Goal: Information Seeking & Learning: Learn about a topic

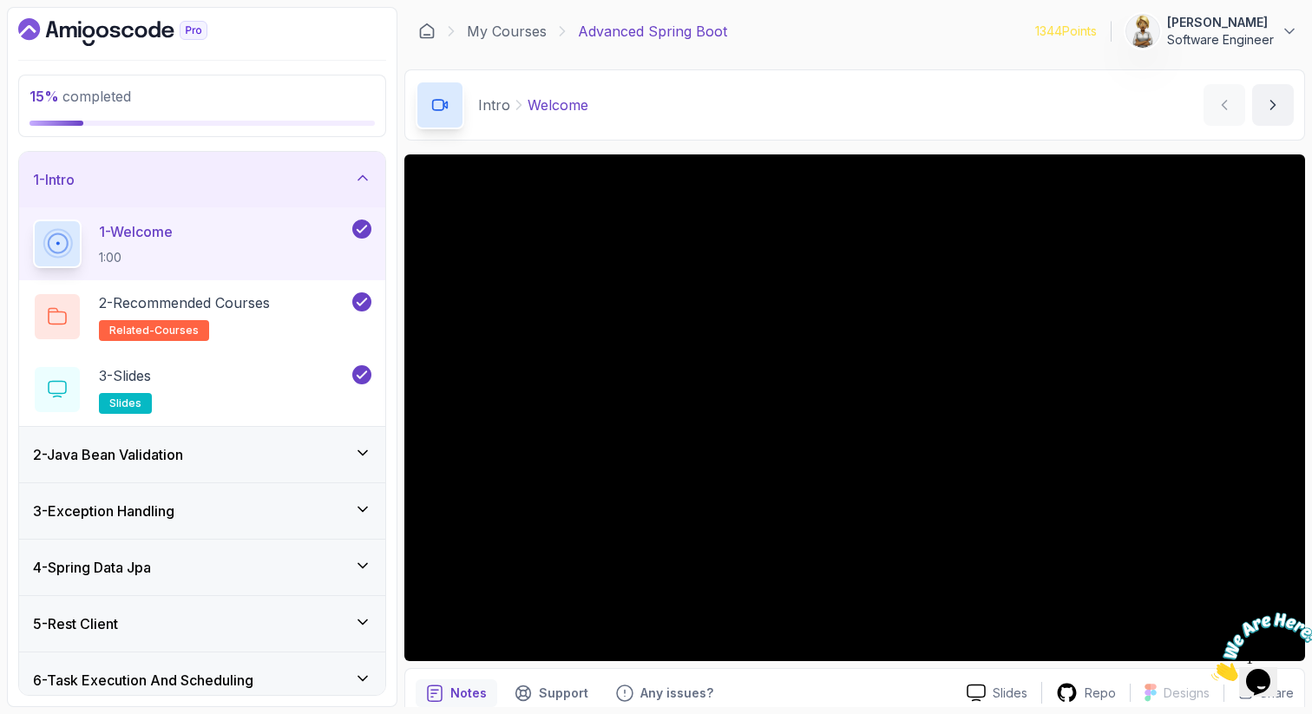
click at [355, 494] on div "3 - Exception Handling" at bounding box center [202, 511] width 366 height 56
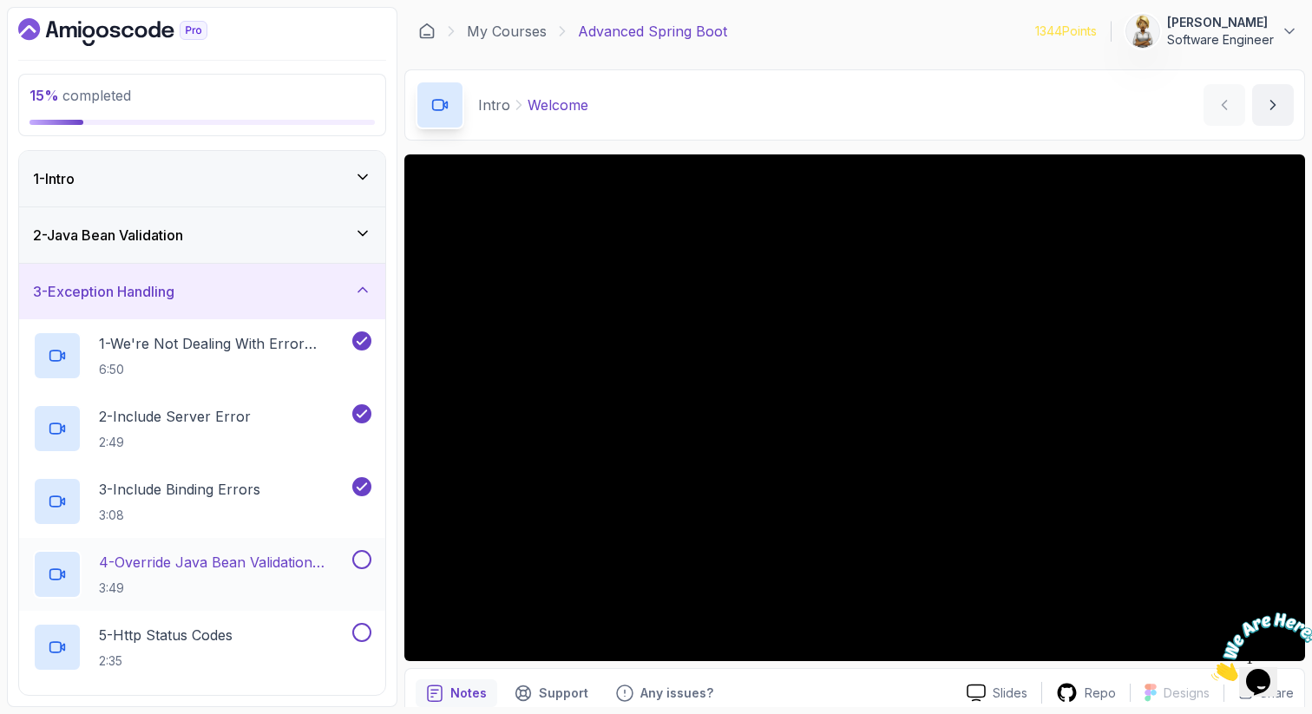
click at [265, 558] on p "4 - Override Java Bean Validation Messages" at bounding box center [224, 562] width 250 height 21
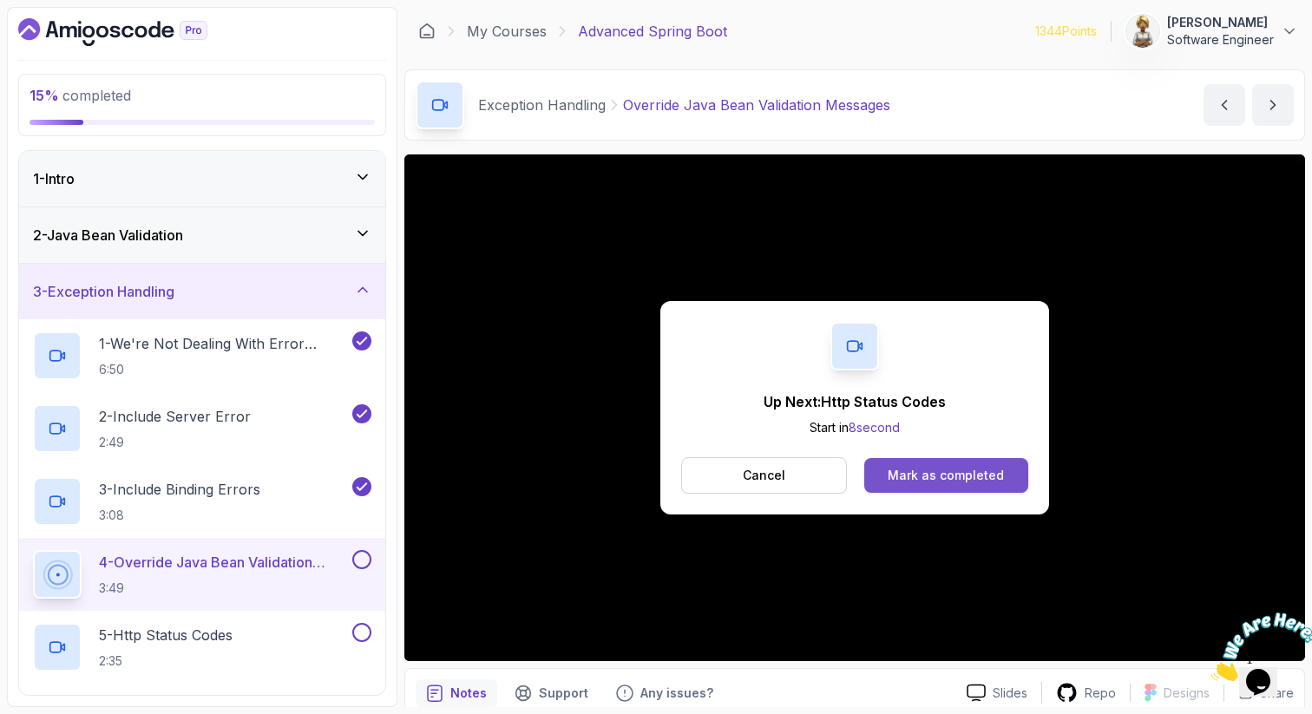
click at [923, 481] on div "Mark as completed" at bounding box center [945, 475] width 116 height 17
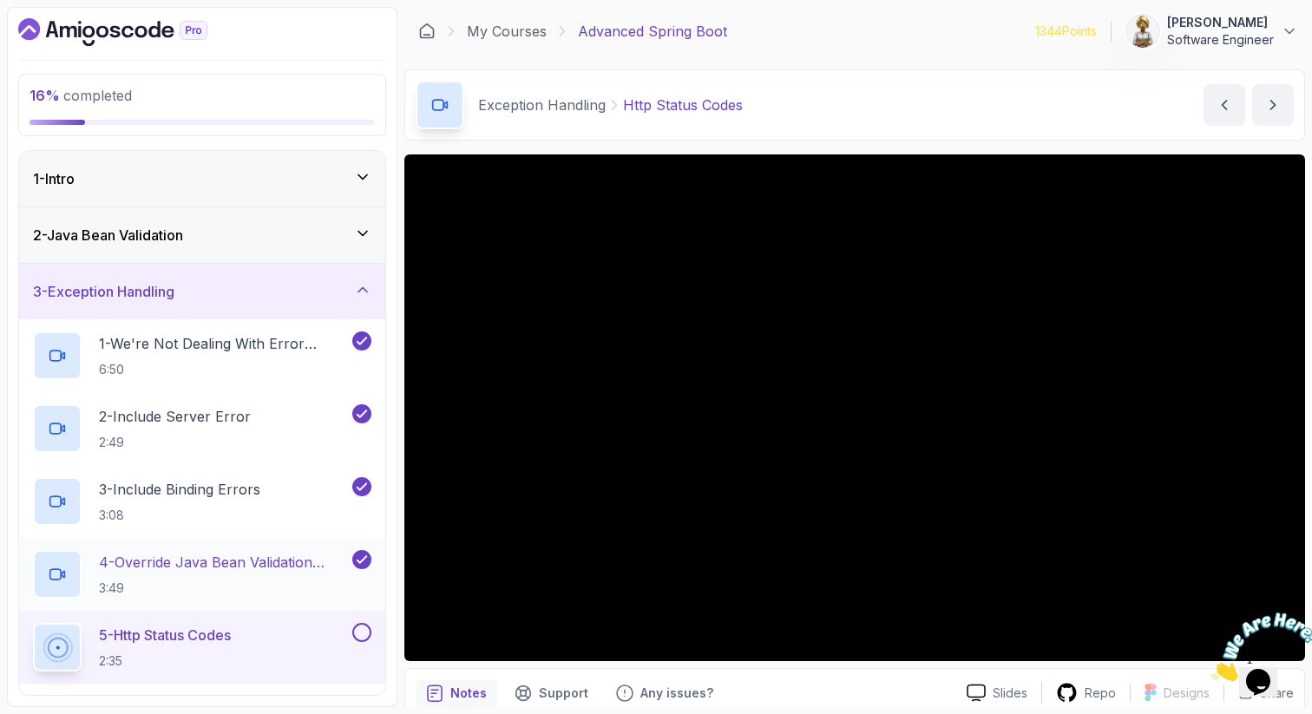
click at [273, 559] on p "4 - Override Java Bean Validation Messages" at bounding box center [224, 562] width 250 height 21
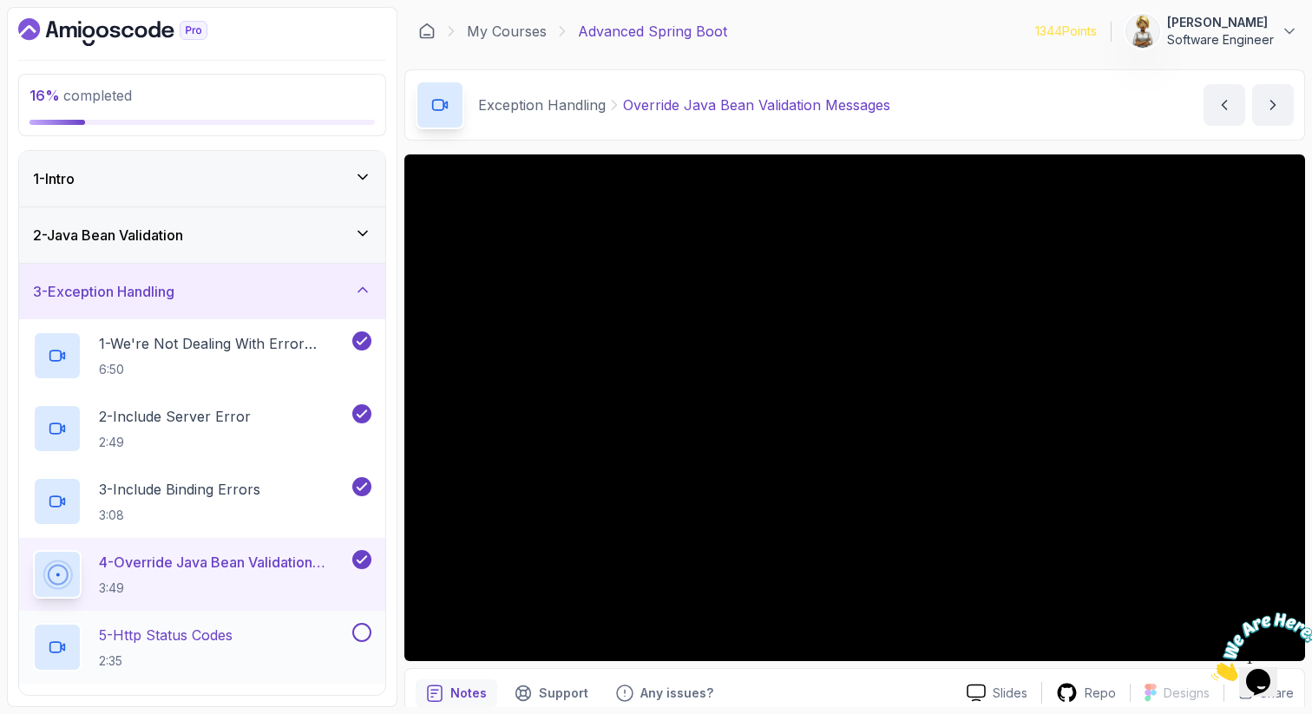
click at [259, 629] on div "5 - Http Status Codes 2:35" at bounding box center [191, 647] width 316 height 49
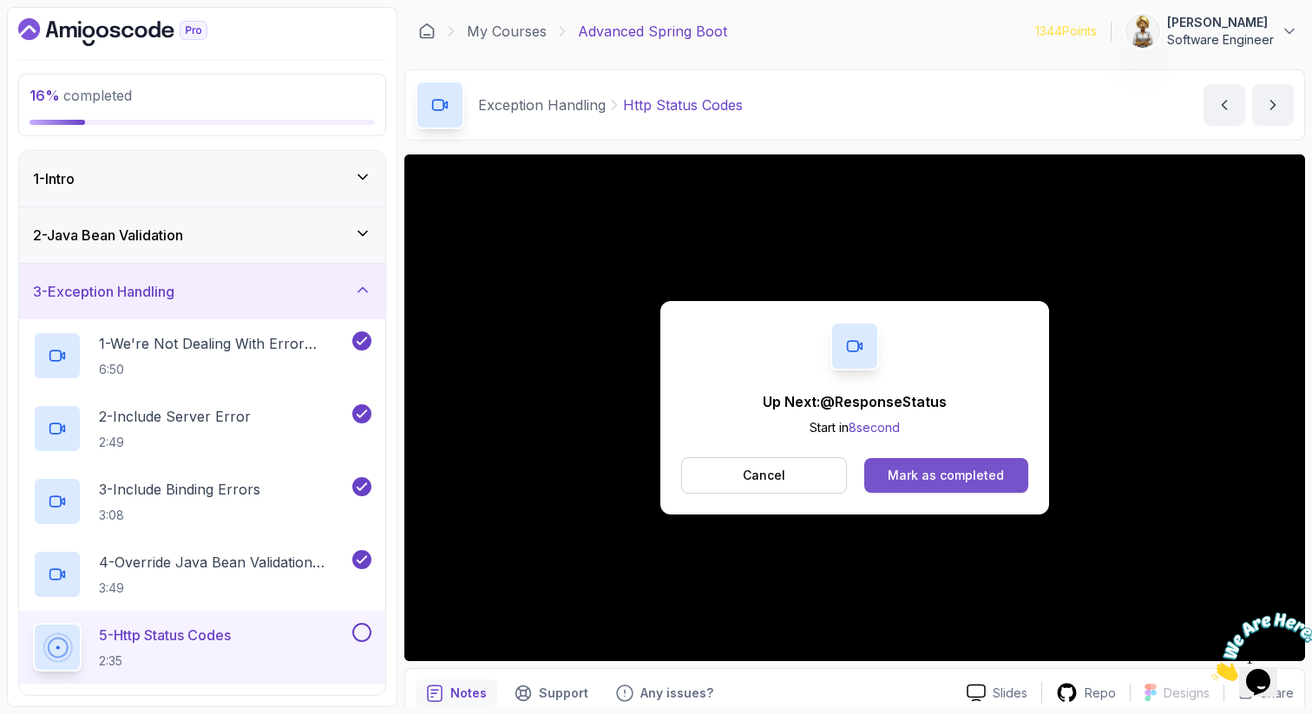
click at [919, 473] on div "Mark as completed" at bounding box center [945, 475] width 116 height 17
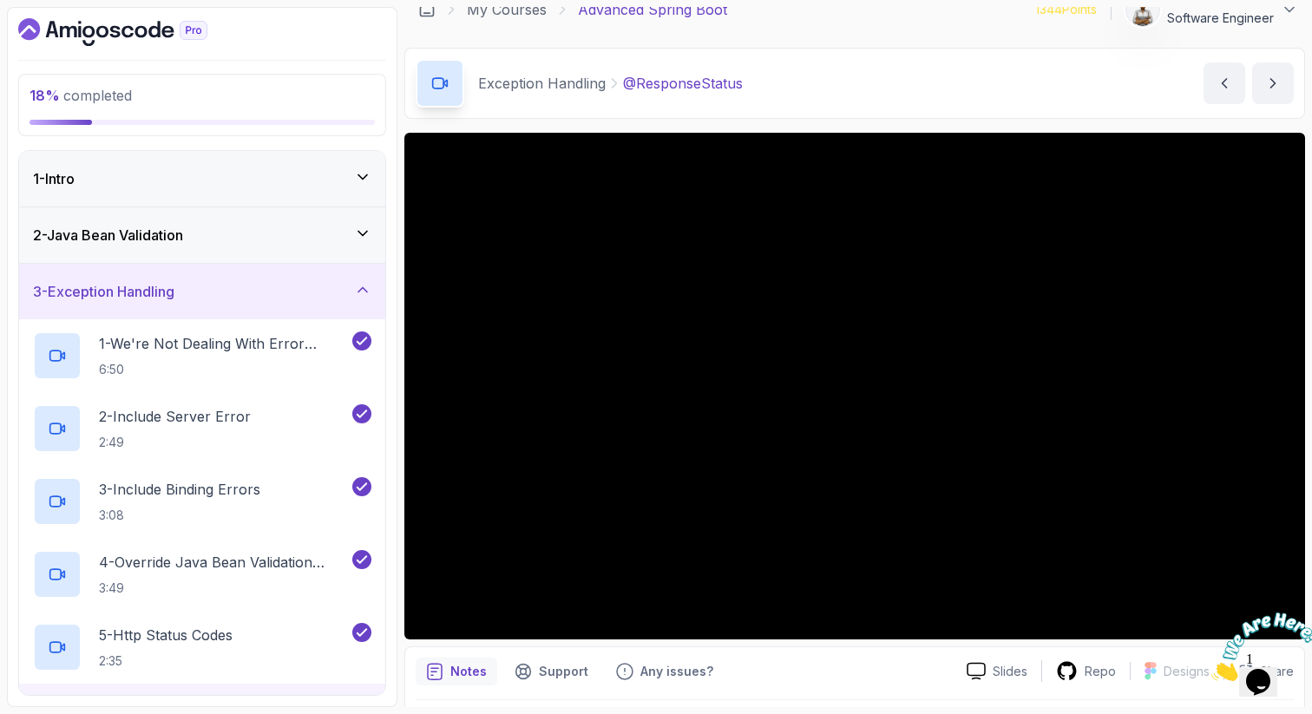
scroll to position [35, 0]
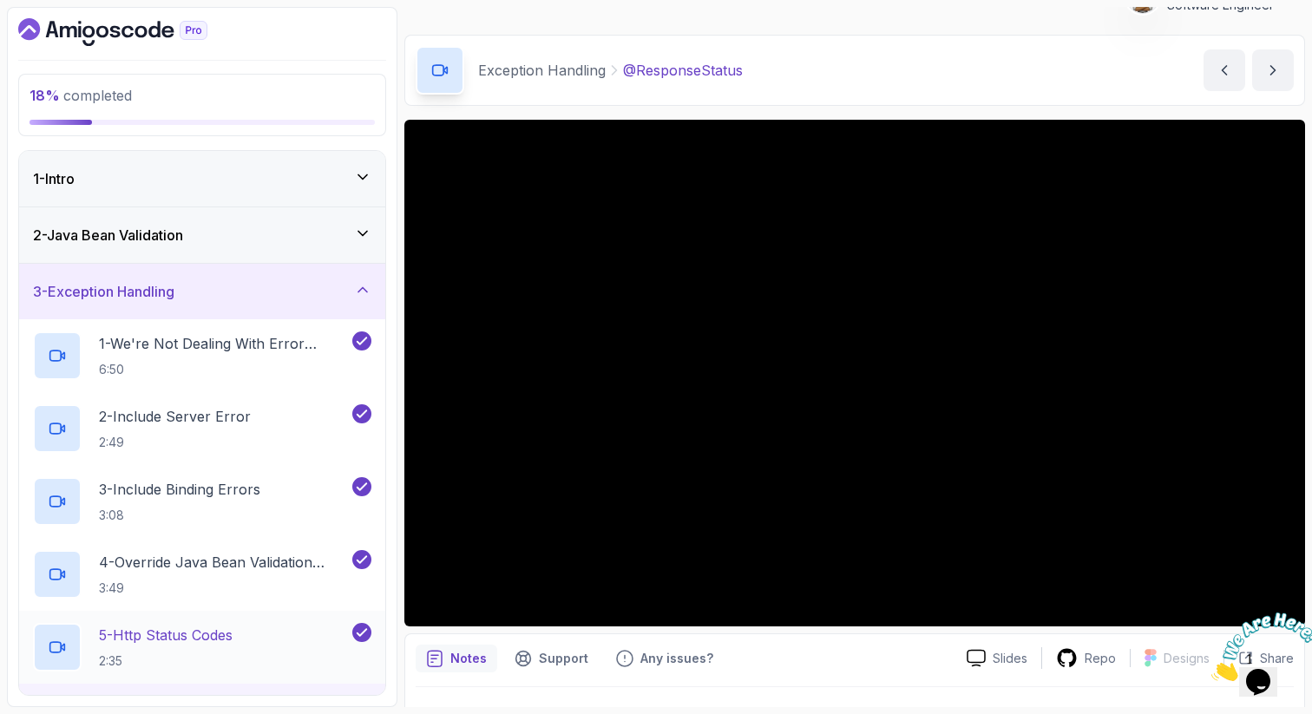
click at [147, 649] on h2 "5 - Http Status Codes 2:35" at bounding box center [166, 647] width 134 height 45
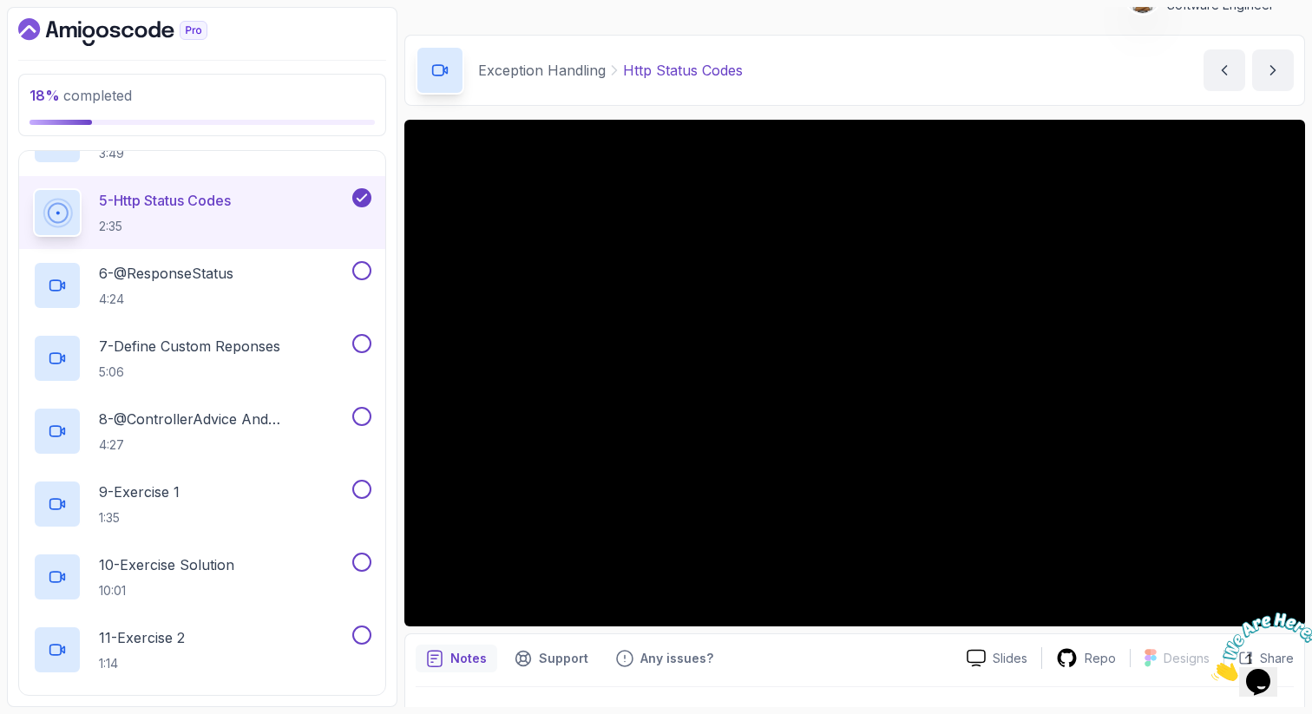
scroll to position [451, 0]
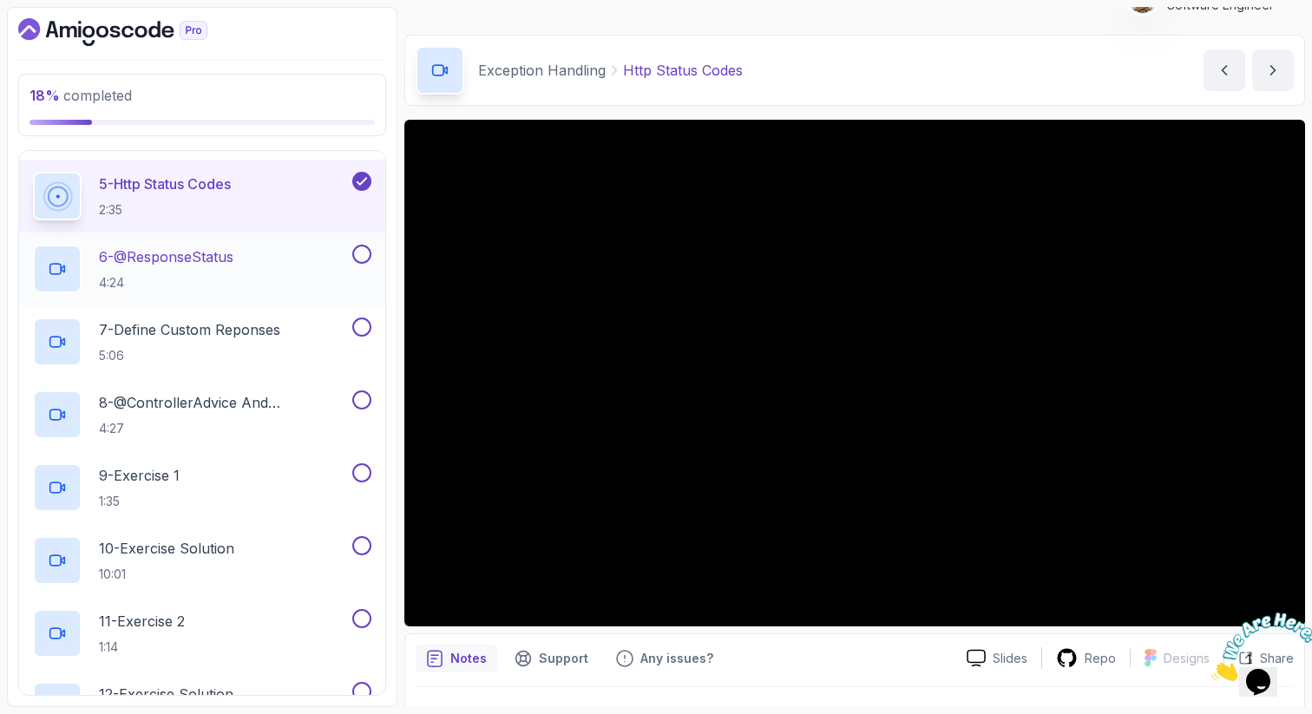
click at [219, 238] on div "6 - @ResponseStatus 4:24" at bounding box center [202, 268] width 366 height 73
click at [209, 255] on p "6 - @ResponseStatus" at bounding box center [166, 256] width 134 height 21
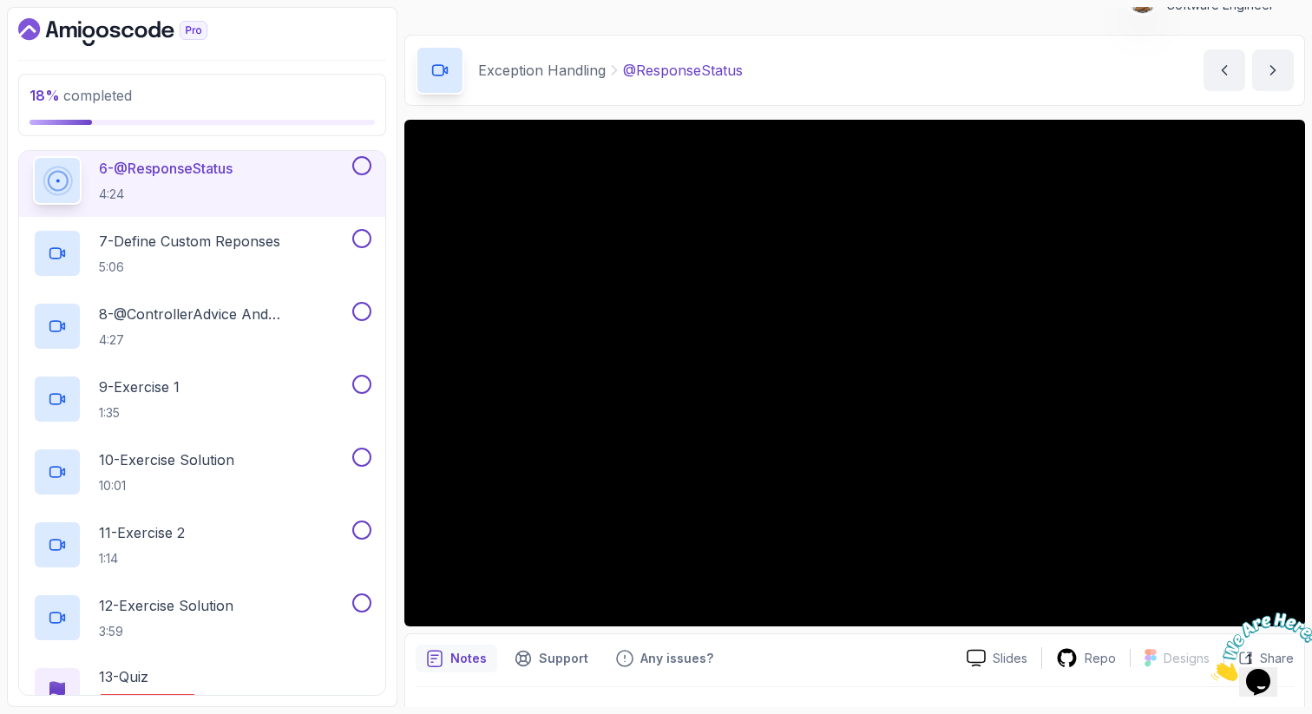
scroll to position [555, 0]
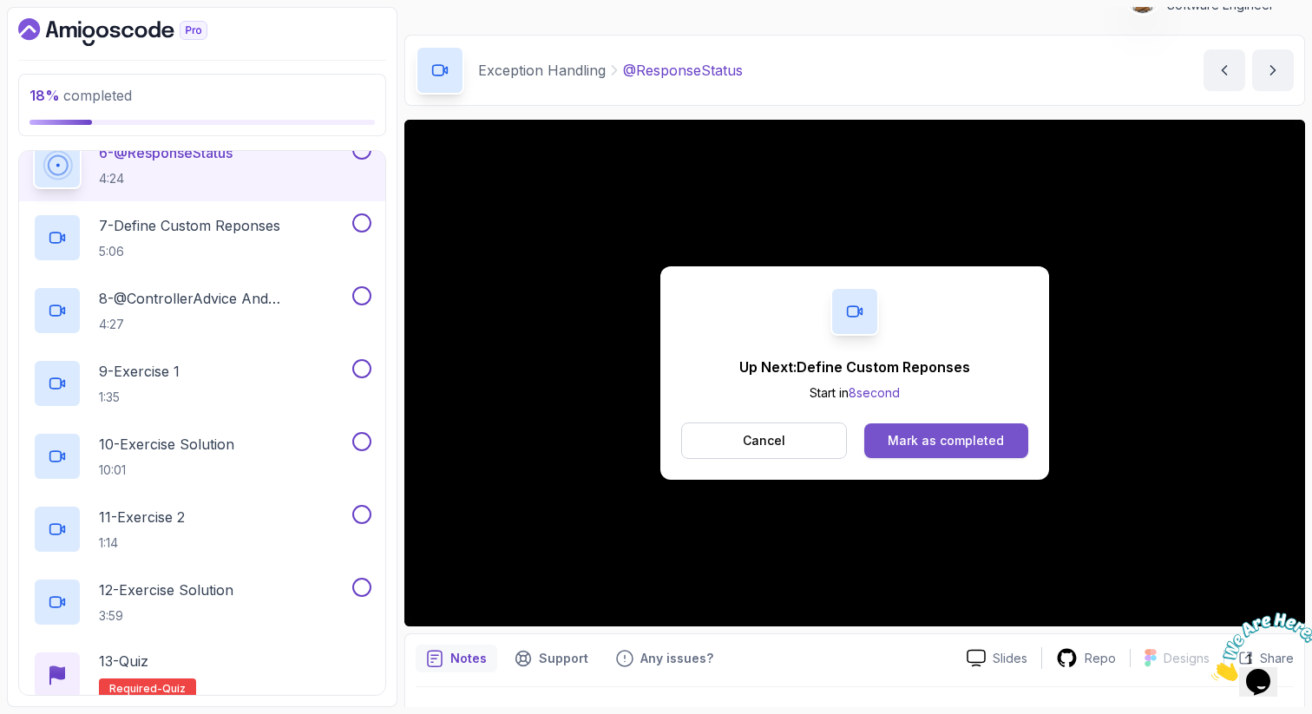
click at [969, 443] on div "Mark as completed" at bounding box center [945, 440] width 116 height 17
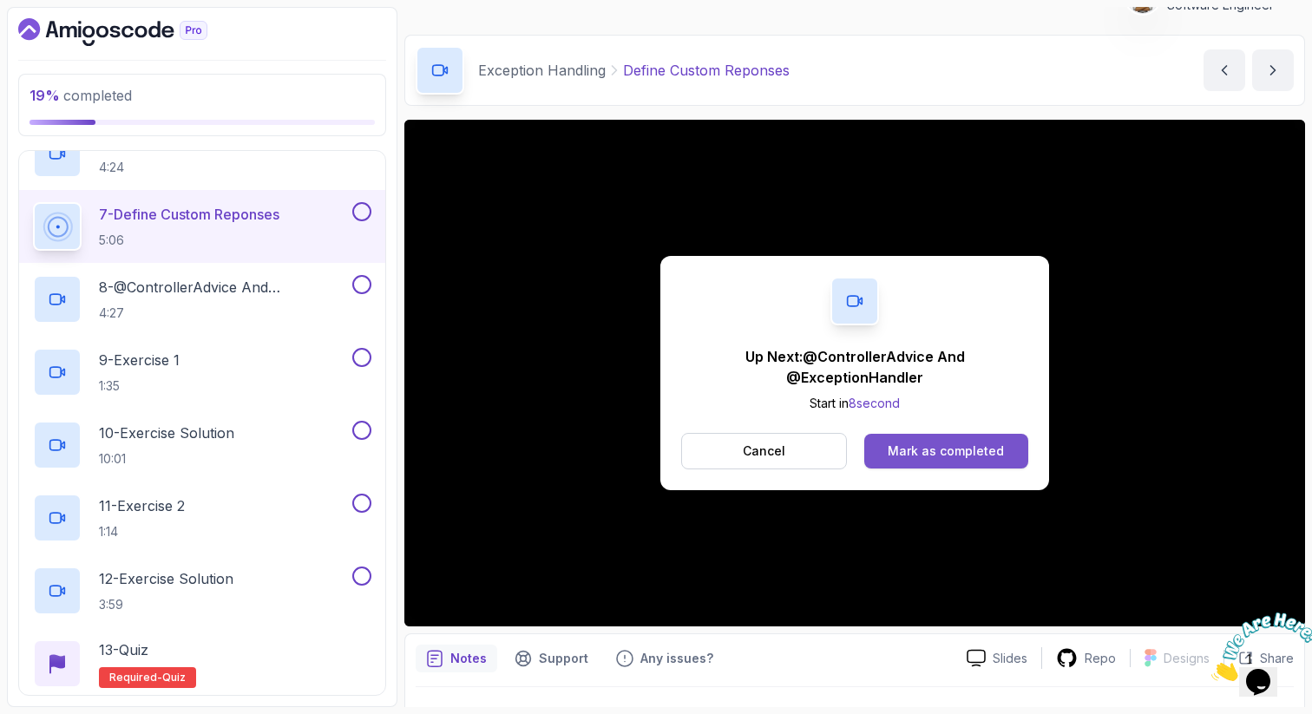
click at [941, 457] on div "Mark as completed" at bounding box center [945, 450] width 116 height 17
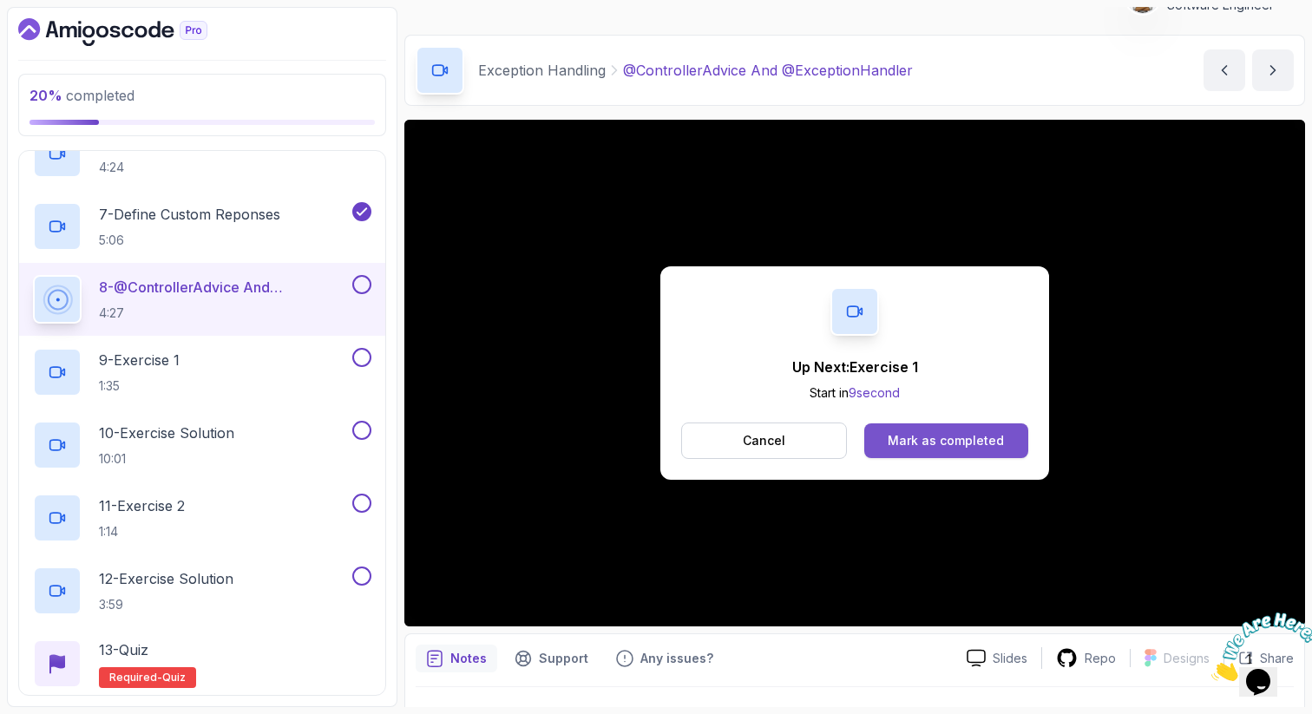
click at [953, 435] on div "Mark as completed" at bounding box center [945, 440] width 116 height 17
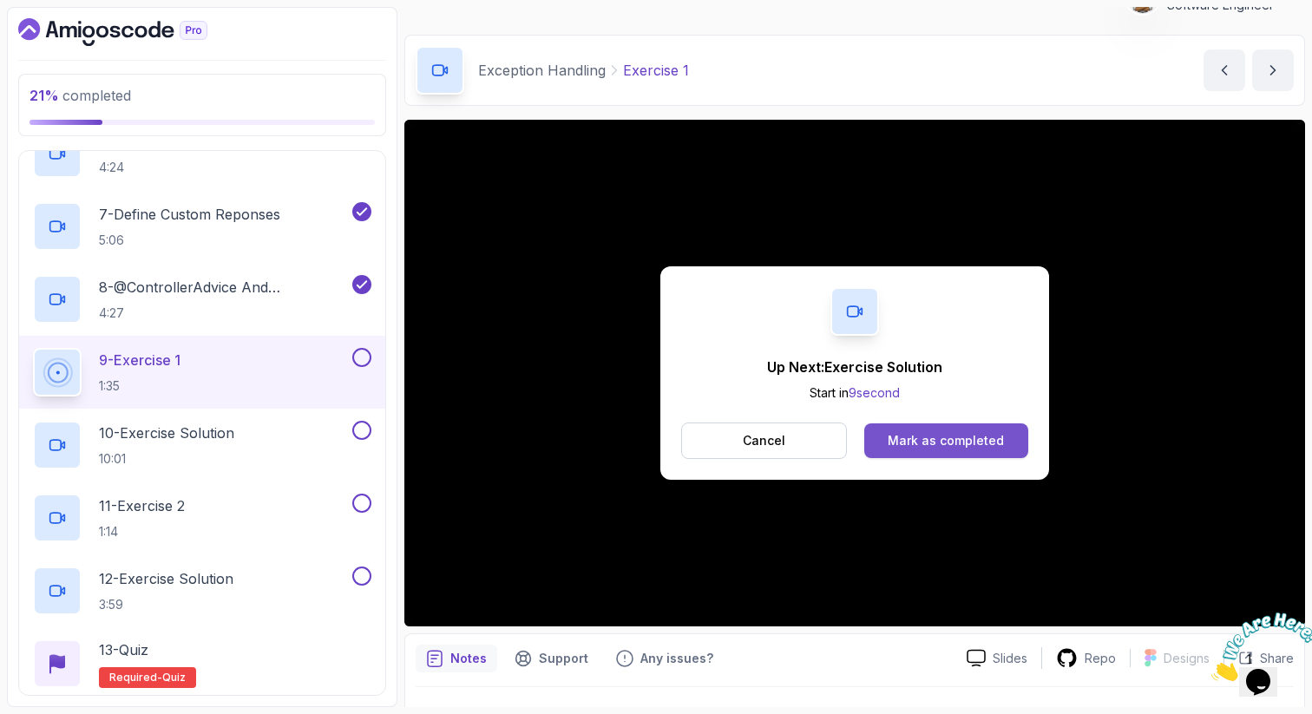
click at [972, 442] on div "Mark as completed" at bounding box center [945, 440] width 116 height 17
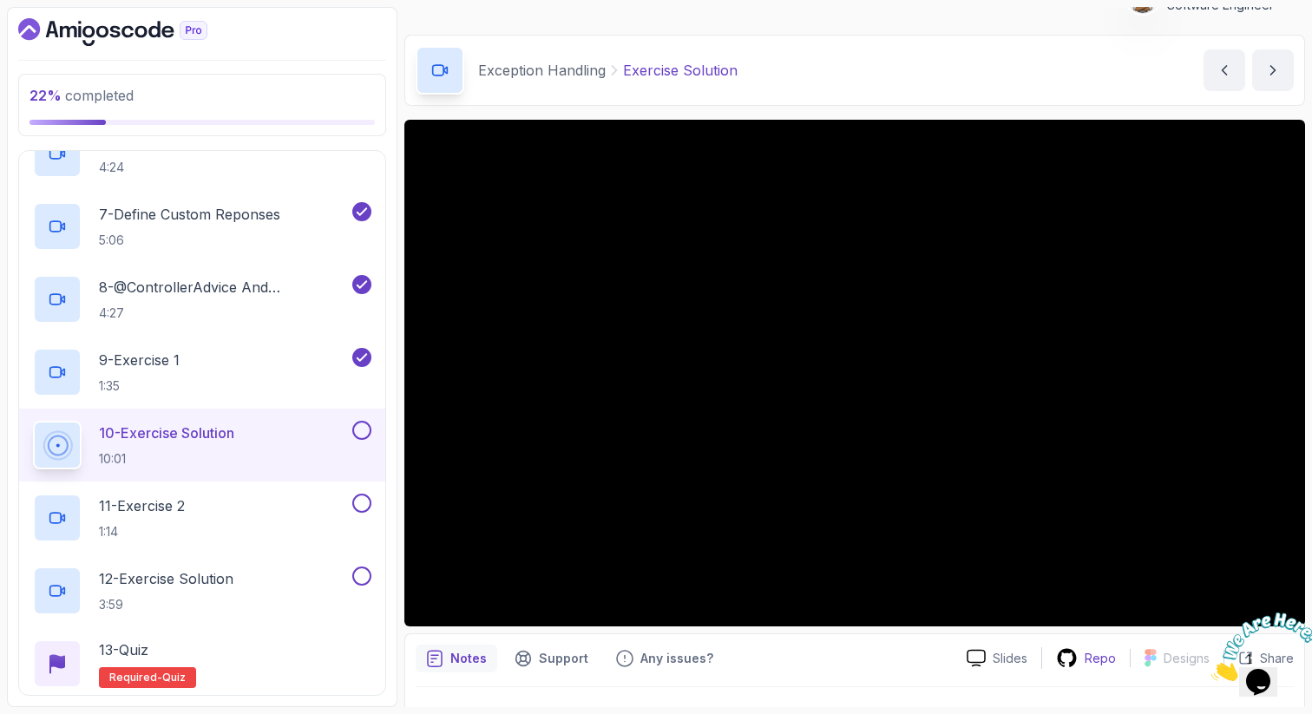
click at [1099, 660] on p "Repo" at bounding box center [1099, 658] width 31 height 17
click at [454, 651] on p "Notes" at bounding box center [468, 658] width 36 height 17
click at [455, 651] on p "Notes" at bounding box center [468, 658] width 36 height 17
click at [433, 662] on icon "notes button" at bounding box center [434, 658] width 17 height 17
click at [665, 659] on p "Any issues?" at bounding box center [676, 658] width 73 height 17
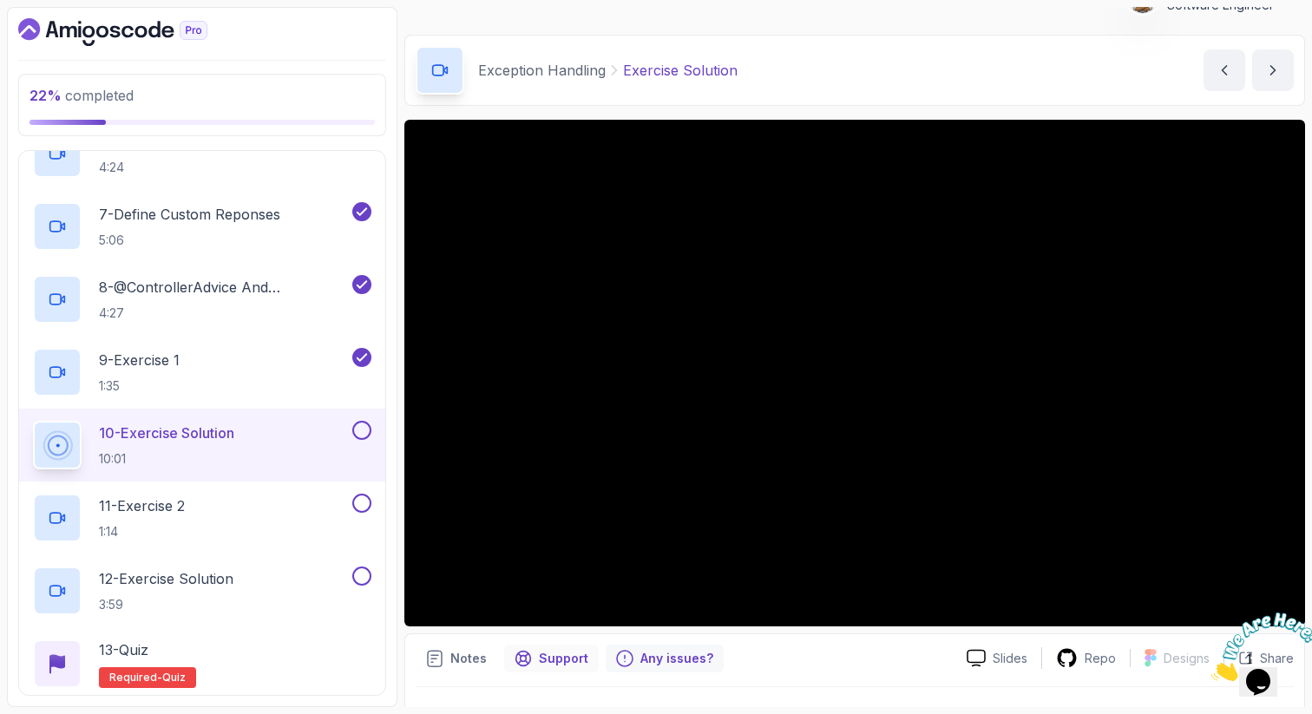
click at [531, 665] on div "Support" at bounding box center [551, 658] width 95 height 28
click at [1017, 664] on p "Slides" at bounding box center [1009, 658] width 35 height 17
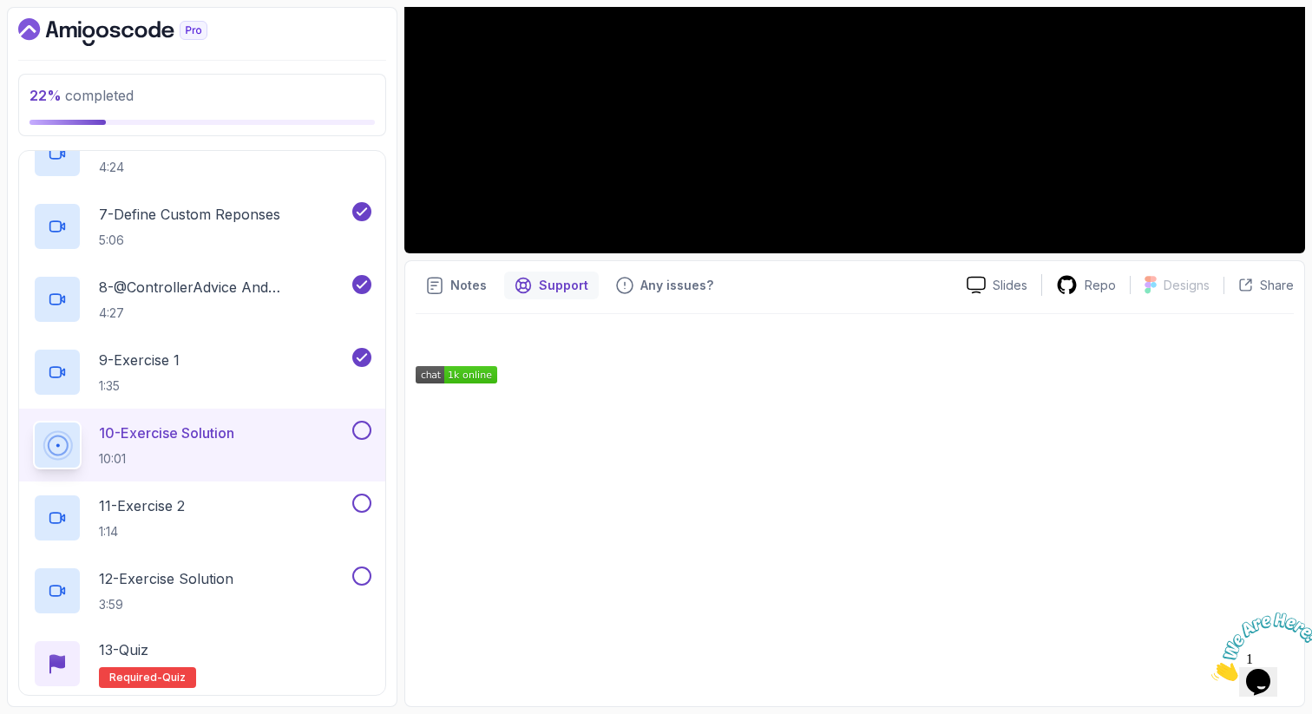
scroll to position [373, 0]
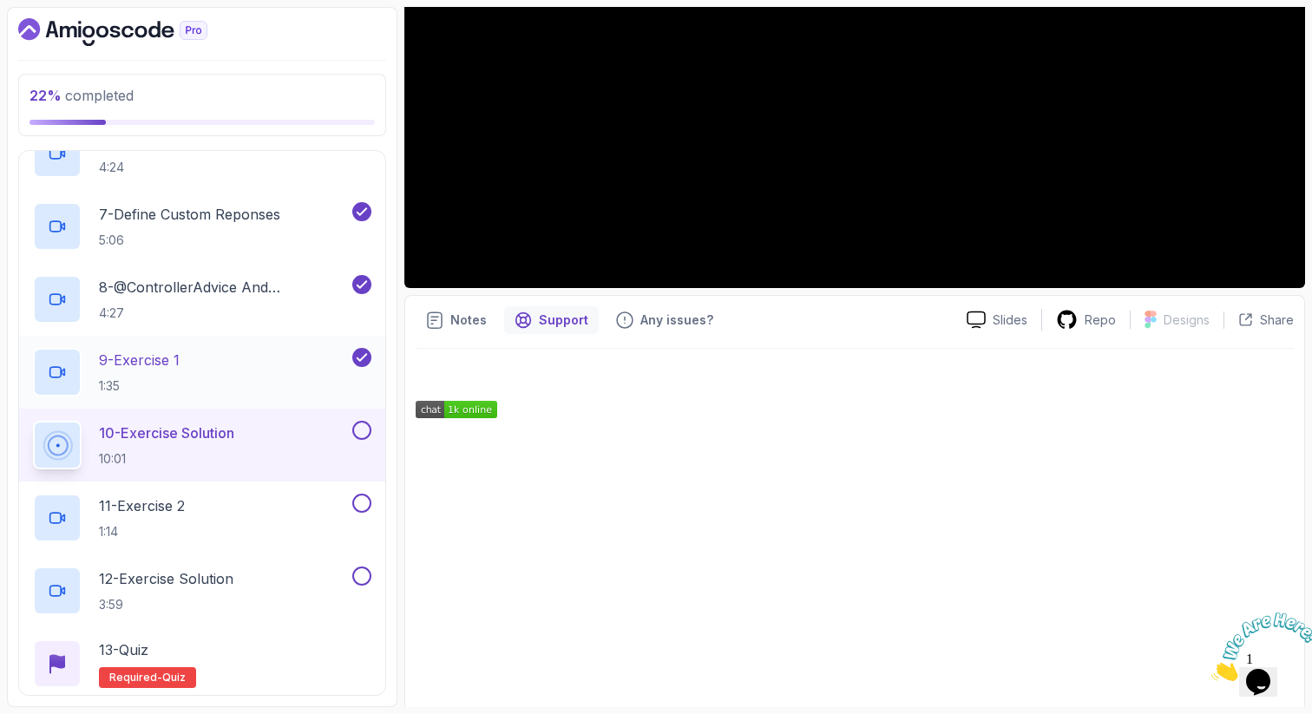
click at [242, 367] on div "9 - Exercise 1 1:35" at bounding box center [191, 372] width 316 height 49
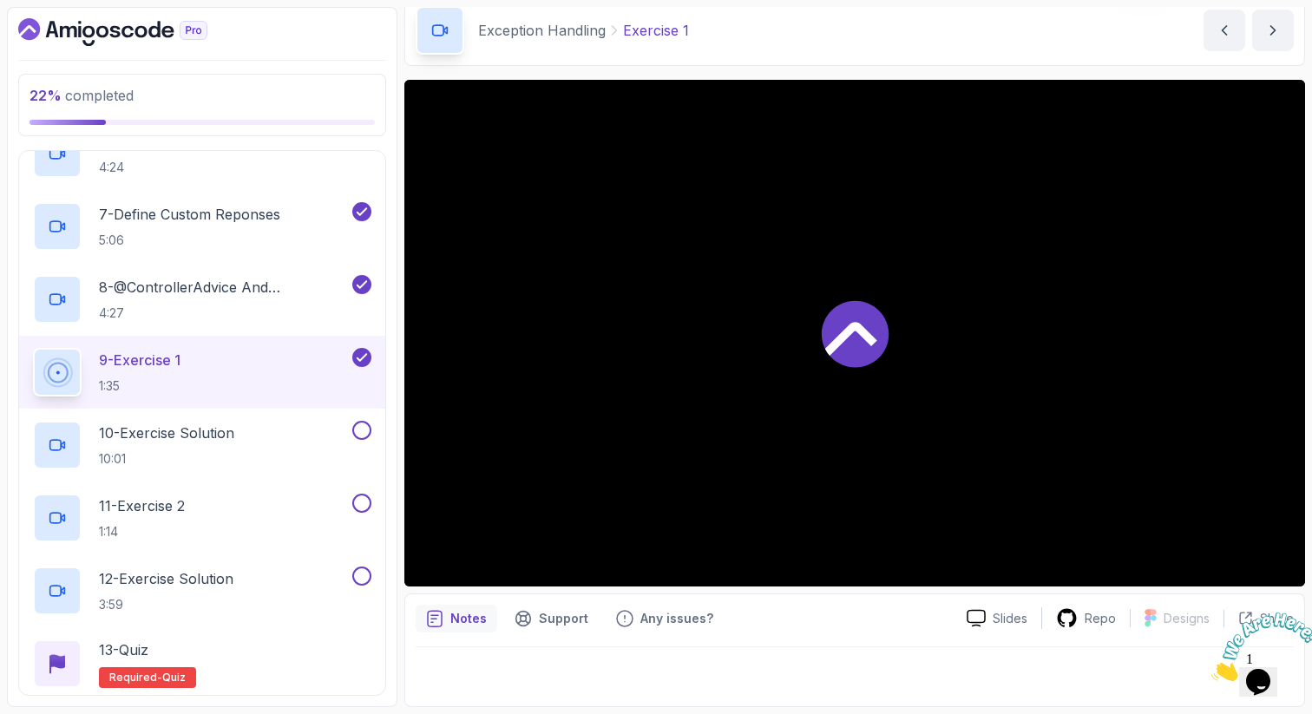
scroll to position [75, 0]
click at [606, 659] on div at bounding box center [854, 671] width 878 height 49
click at [547, 618] on p "Support" at bounding box center [563, 618] width 49 height 17
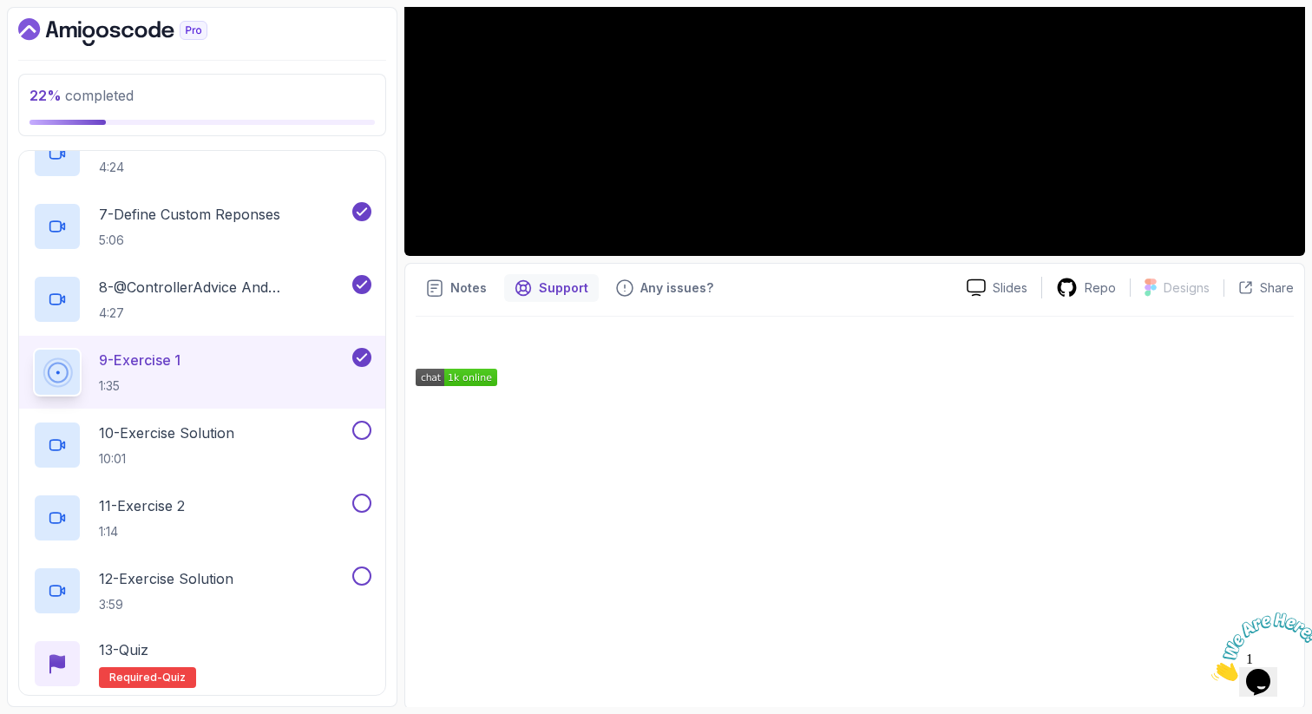
scroll to position [408, 0]
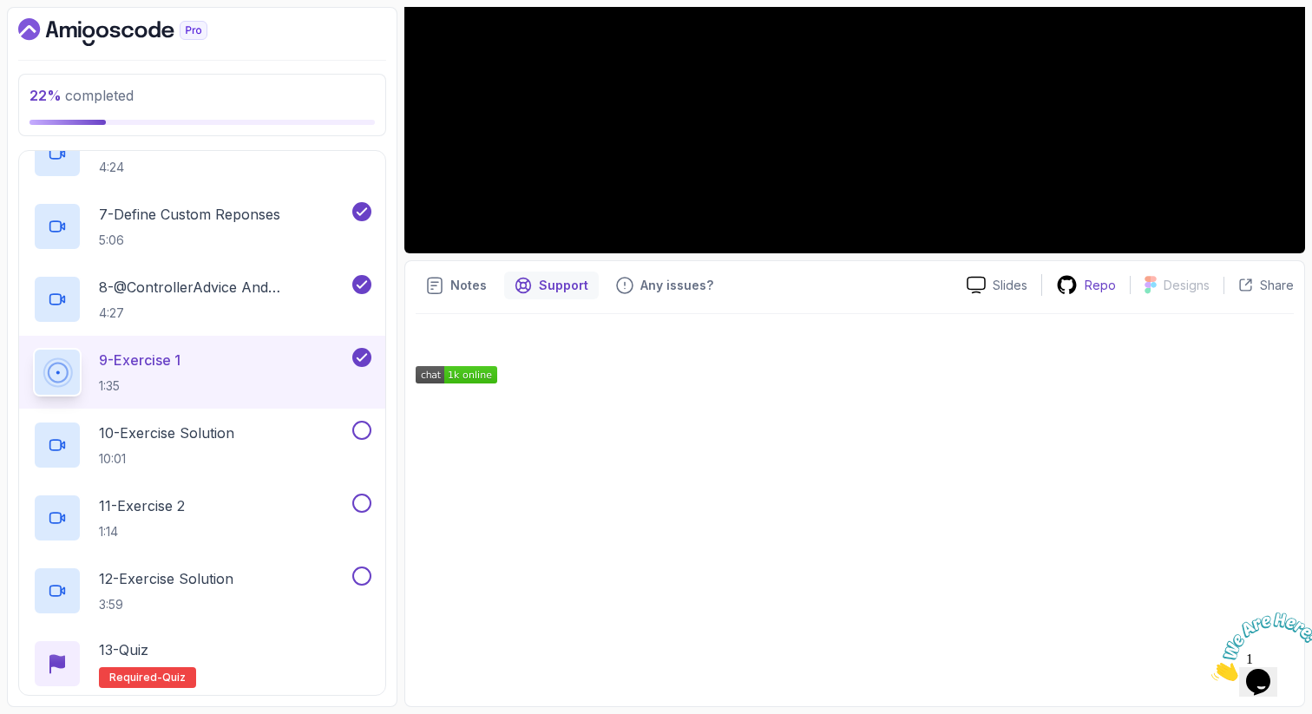
click at [1098, 281] on p "Repo" at bounding box center [1099, 285] width 31 height 17
click at [702, 377] on link at bounding box center [854, 374] width 878 height 17
click at [158, 365] on p "9 - Exercise 1" at bounding box center [140, 360] width 82 height 21
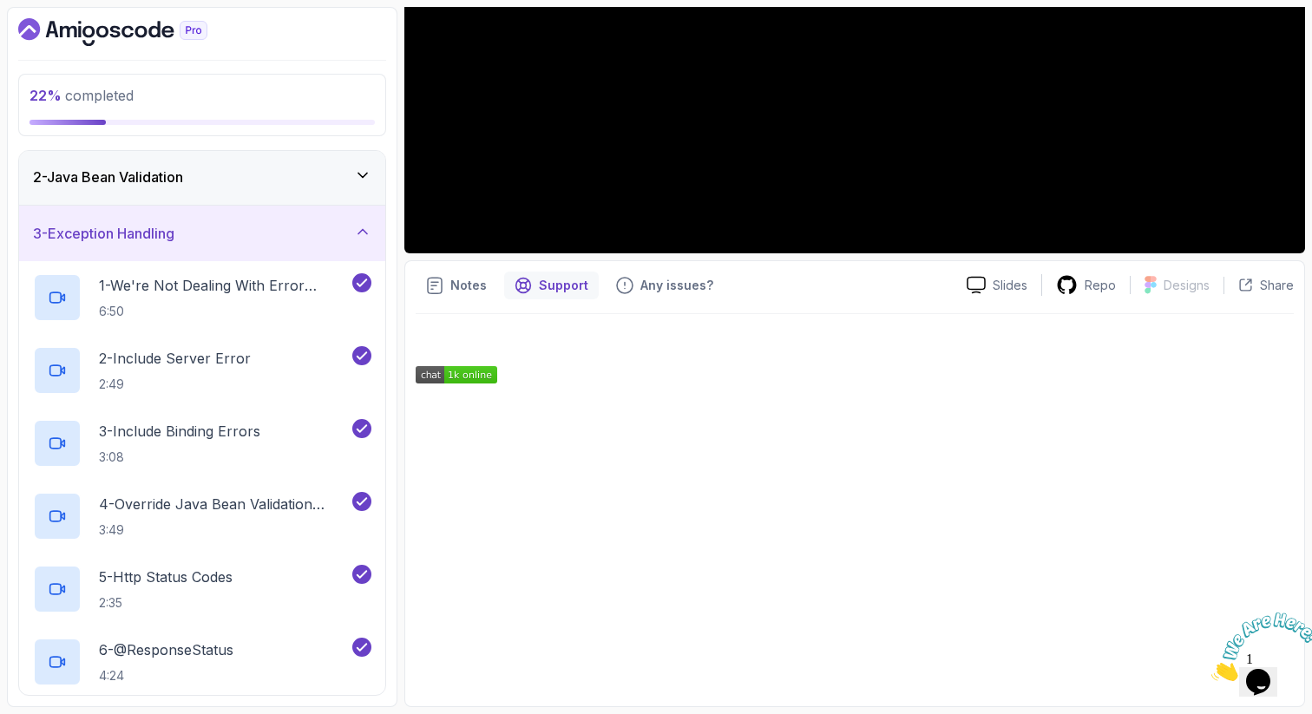
scroll to position [46, 0]
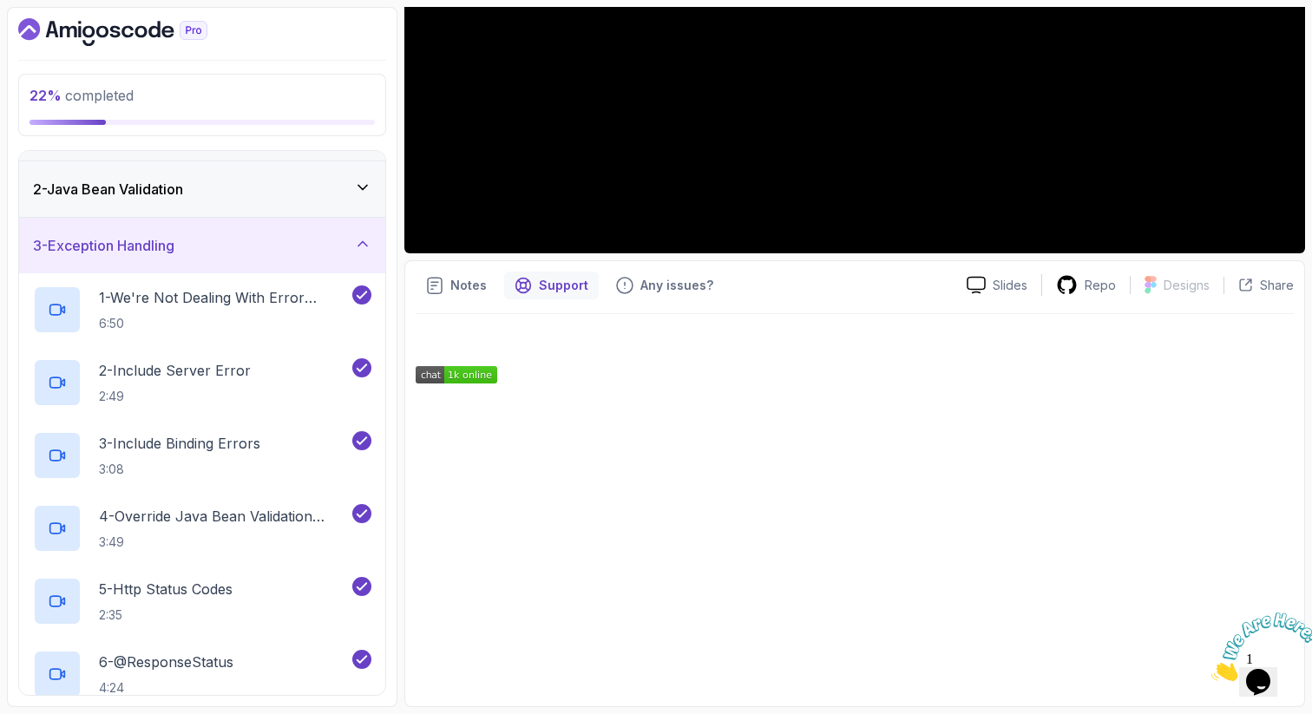
click at [302, 33] on div at bounding box center [202, 32] width 368 height 28
drag, startPoint x: 311, startPoint y: 71, endPoint x: 338, endPoint y: -49, distance: 123.5
click at [338, 0] on html "22 % completed 1 - Intro 2 - Java Bean Validation 3 - Exception Handling 1 - We…" at bounding box center [656, 357] width 1312 height 714
click at [672, 356] on div at bounding box center [854, 504] width 878 height 333
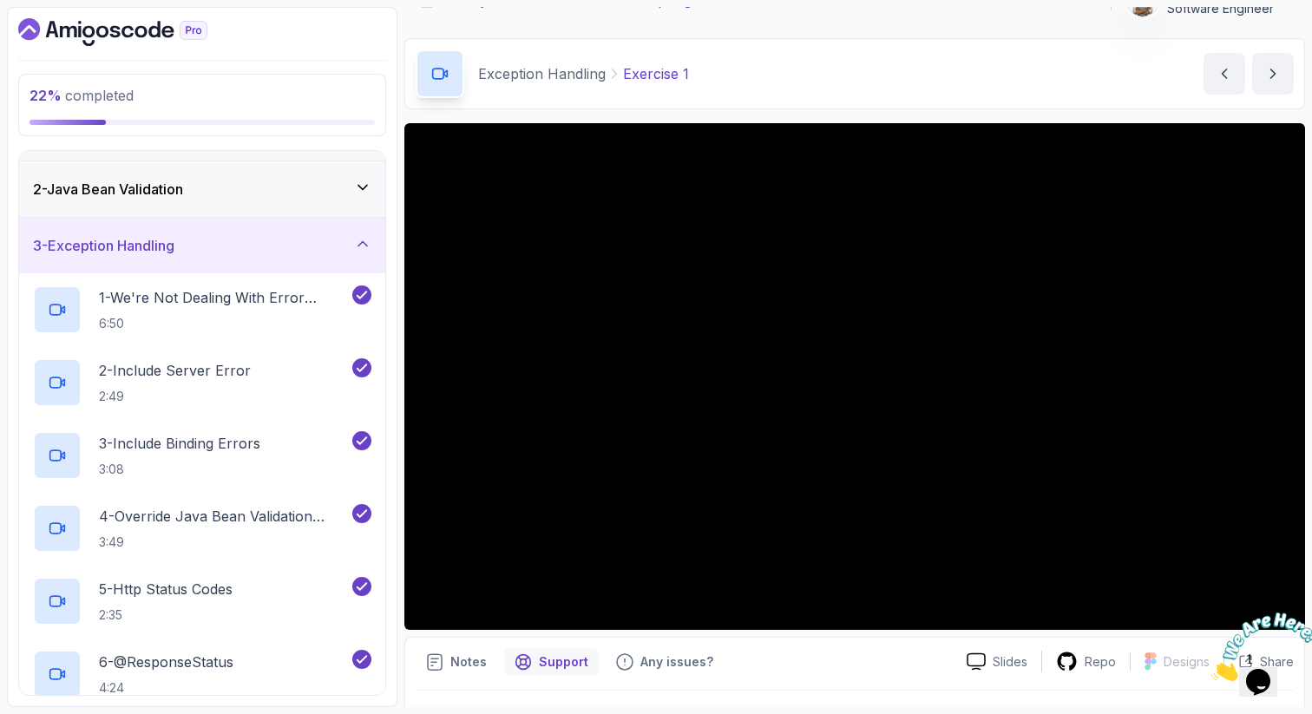
scroll to position [0, 0]
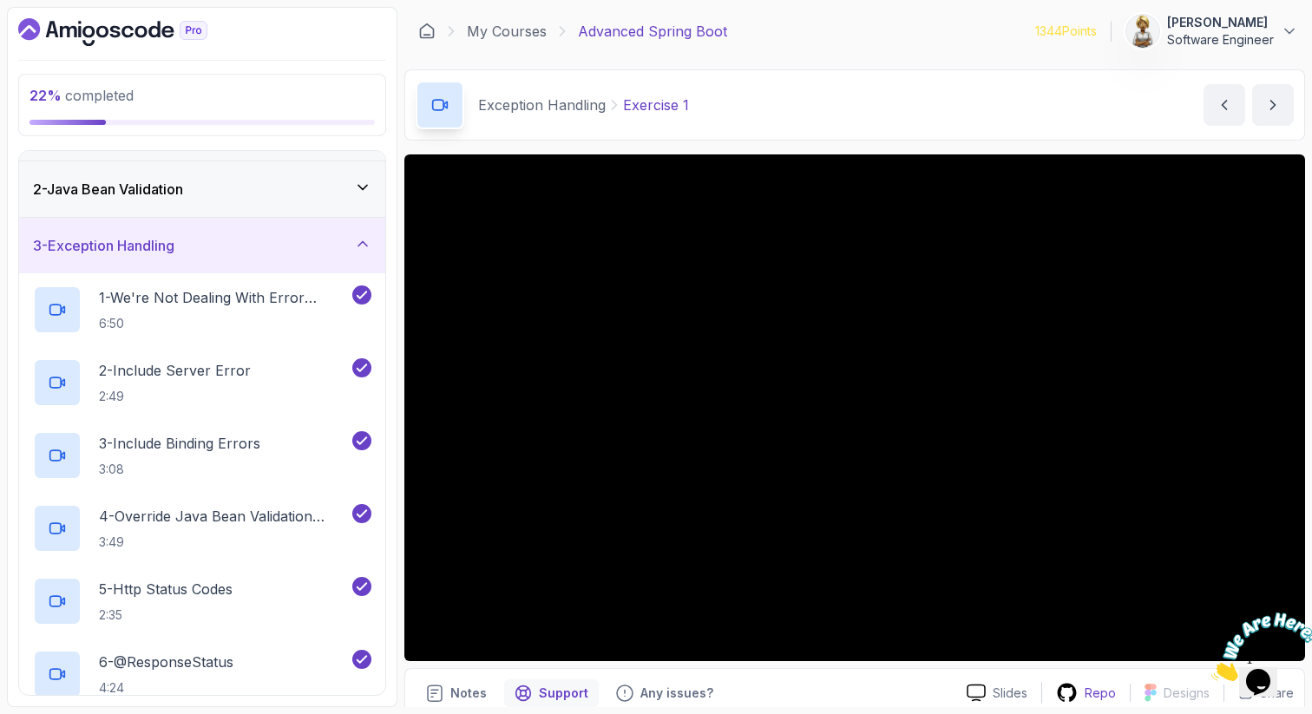
click at [1097, 690] on p "Repo" at bounding box center [1099, 692] width 31 height 17
